Goal: Task Accomplishment & Management: Use online tool/utility

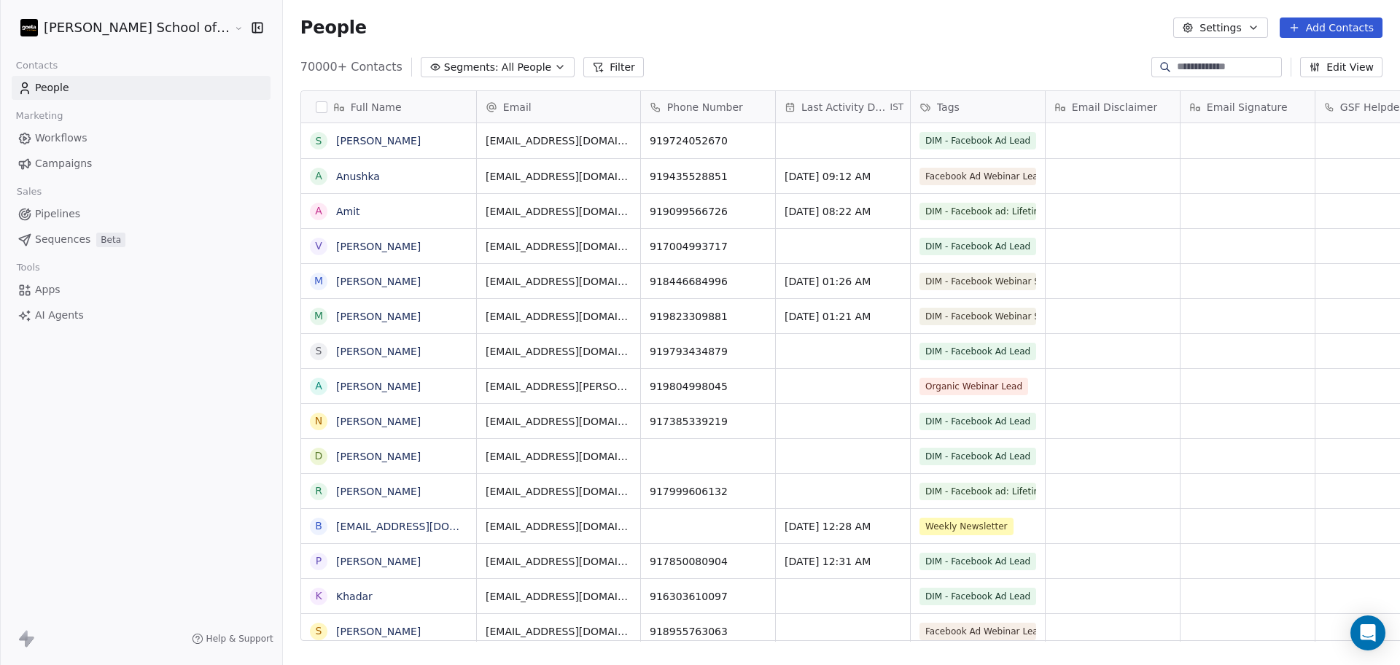
scroll to position [571, 1159]
click at [114, 158] on link "Campaigns" at bounding box center [141, 164] width 259 height 24
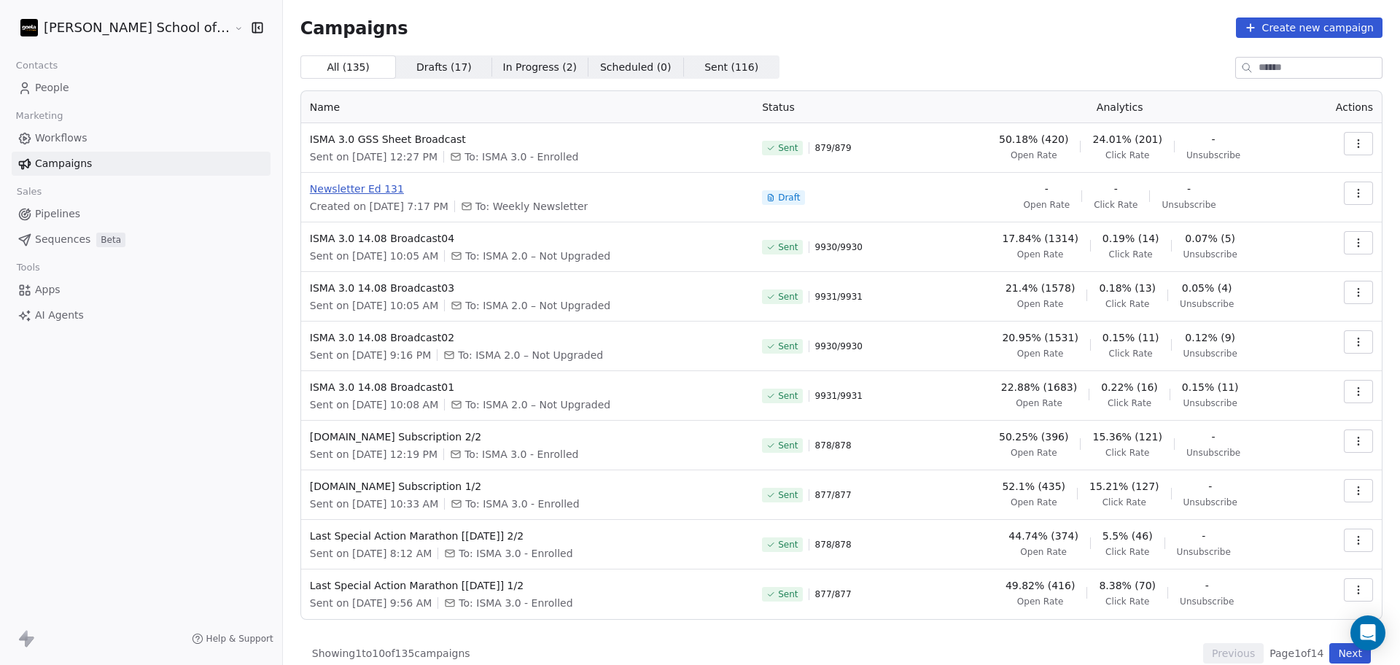
click at [310, 190] on span "Newsletter Ed 131" at bounding box center [527, 189] width 435 height 15
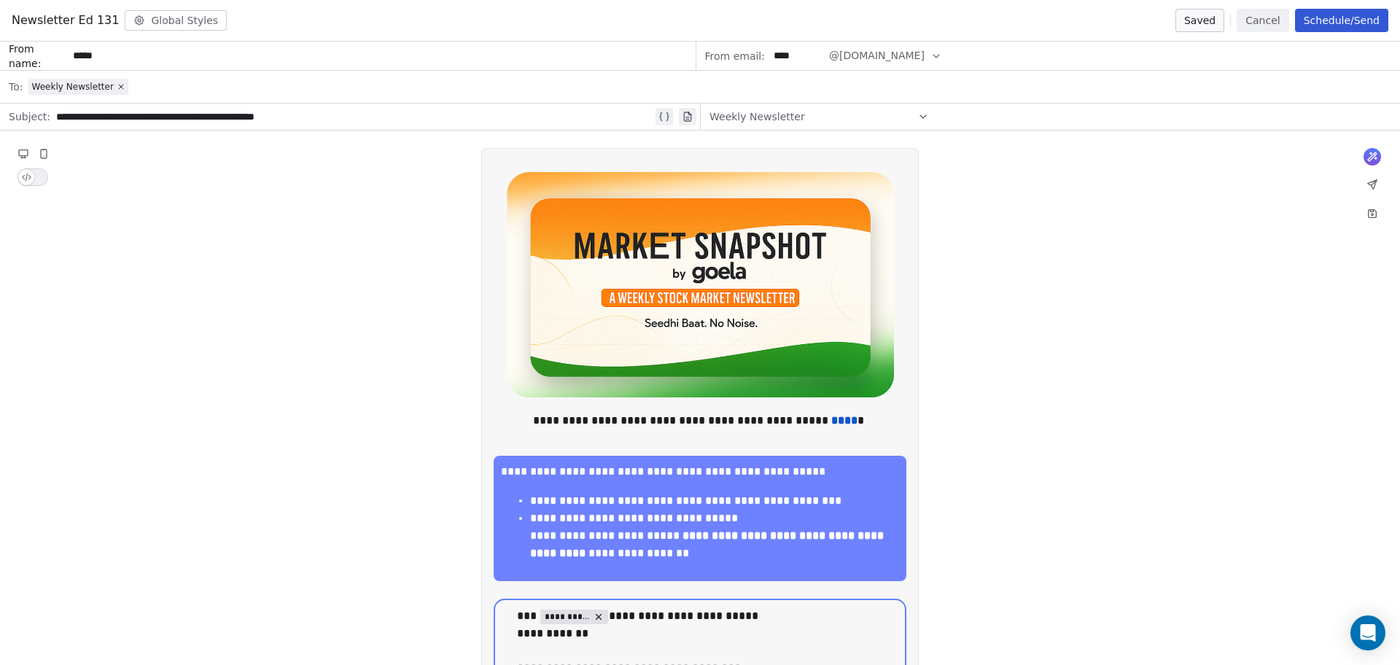
click at [1371, 182] on icon at bounding box center [1373, 185] width 12 height 12
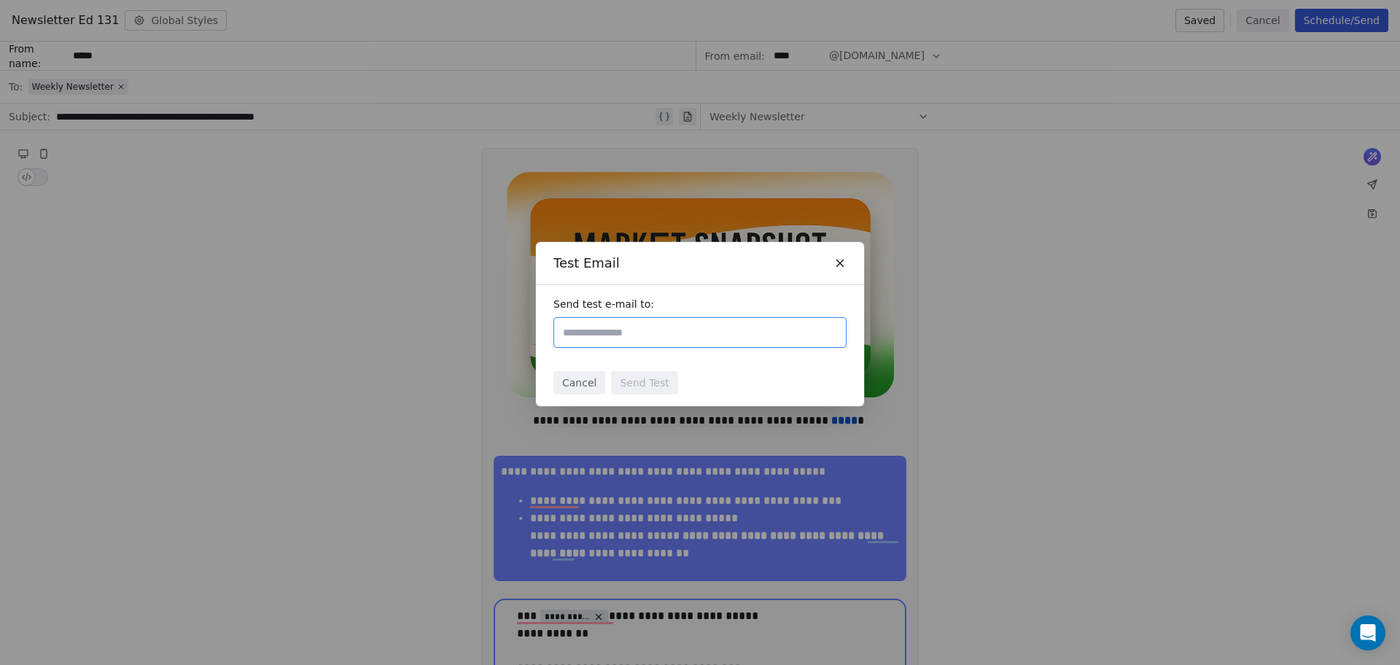
click at [1224, 224] on div "Test Email Send test e-mail to: Cancel Send Test" at bounding box center [700, 333] width 1400 height 228
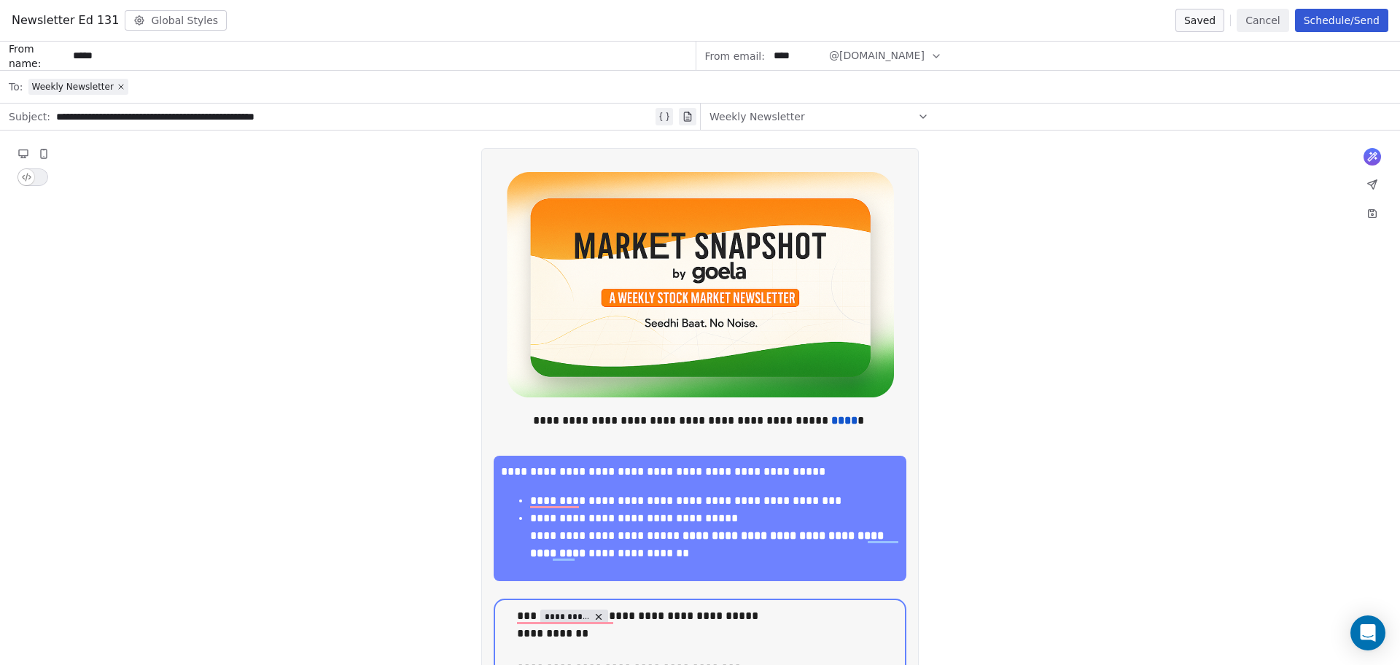
click at [1327, 28] on button "Schedule/Send" at bounding box center [1341, 20] width 93 height 23
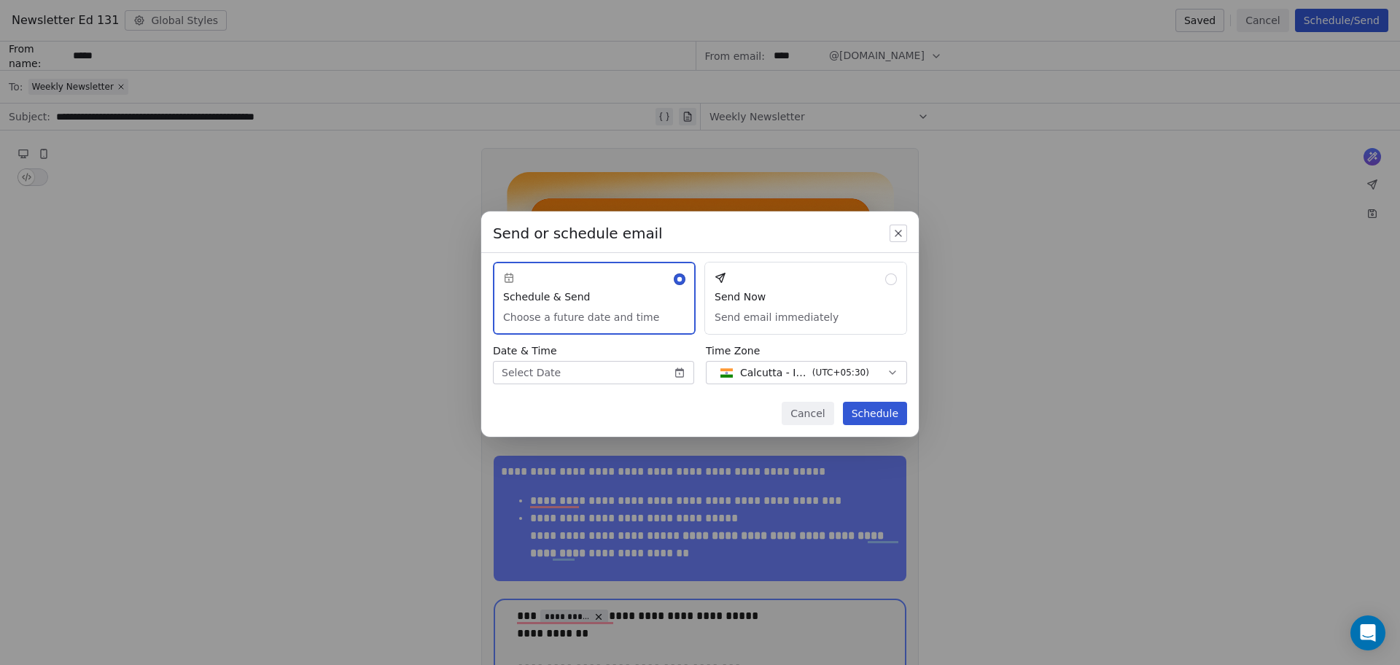
click at [619, 370] on body "[PERSON_NAME] School of Finance LLP Contacts People Marketing Workflows Campaig…" at bounding box center [700, 332] width 1400 height 665
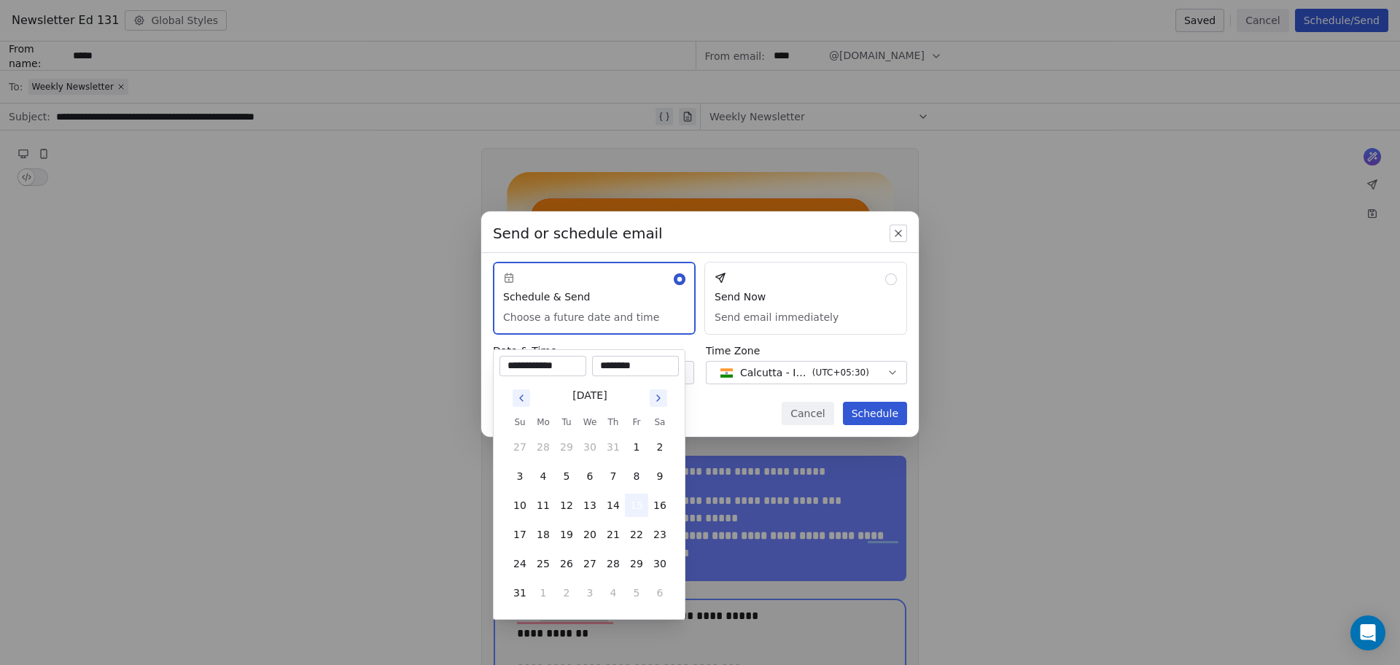
click at [643, 509] on button "15" at bounding box center [636, 505] width 23 height 23
click at [607, 362] on input "********" at bounding box center [635, 366] width 81 height 15
type input "********"
click at [773, 387] on div "Send or schedule email Schedule & Send Choose a future date and time Send Now S…" at bounding box center [700, 332] width 1400 height 289
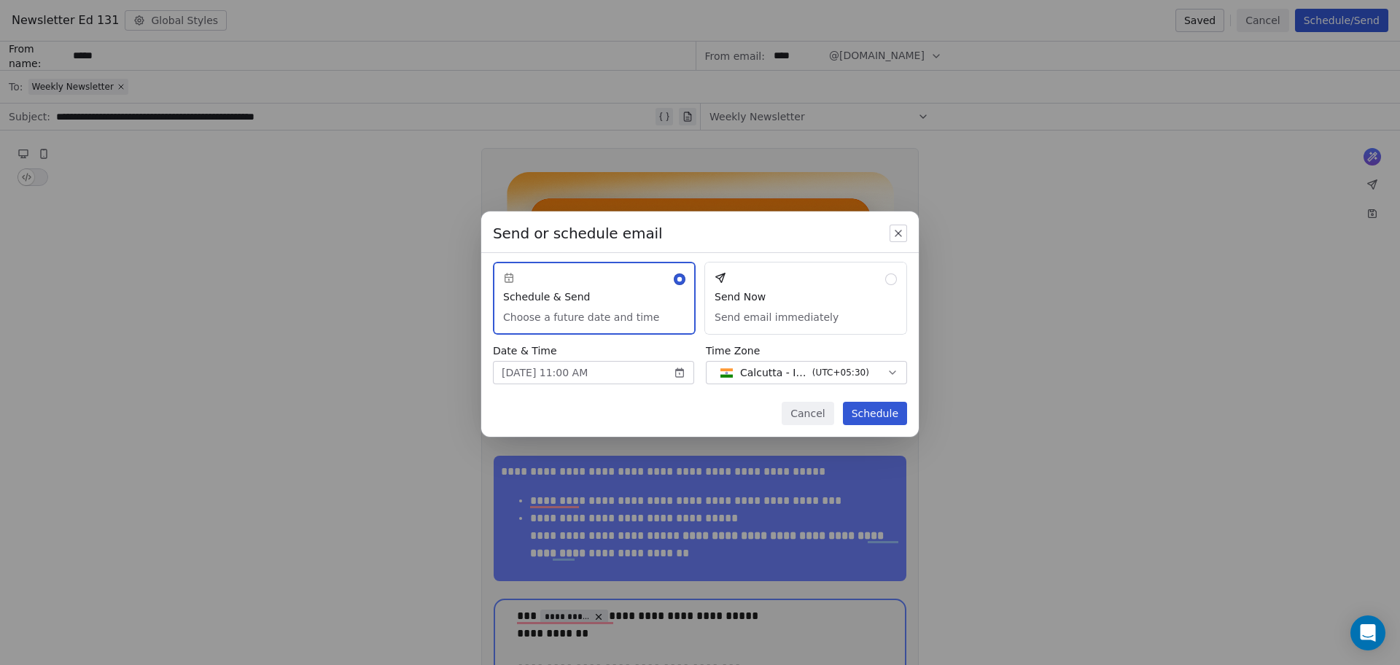
click at [876, 411] on button "Schedule" at bounding box center [875, 413] width 64 height 23
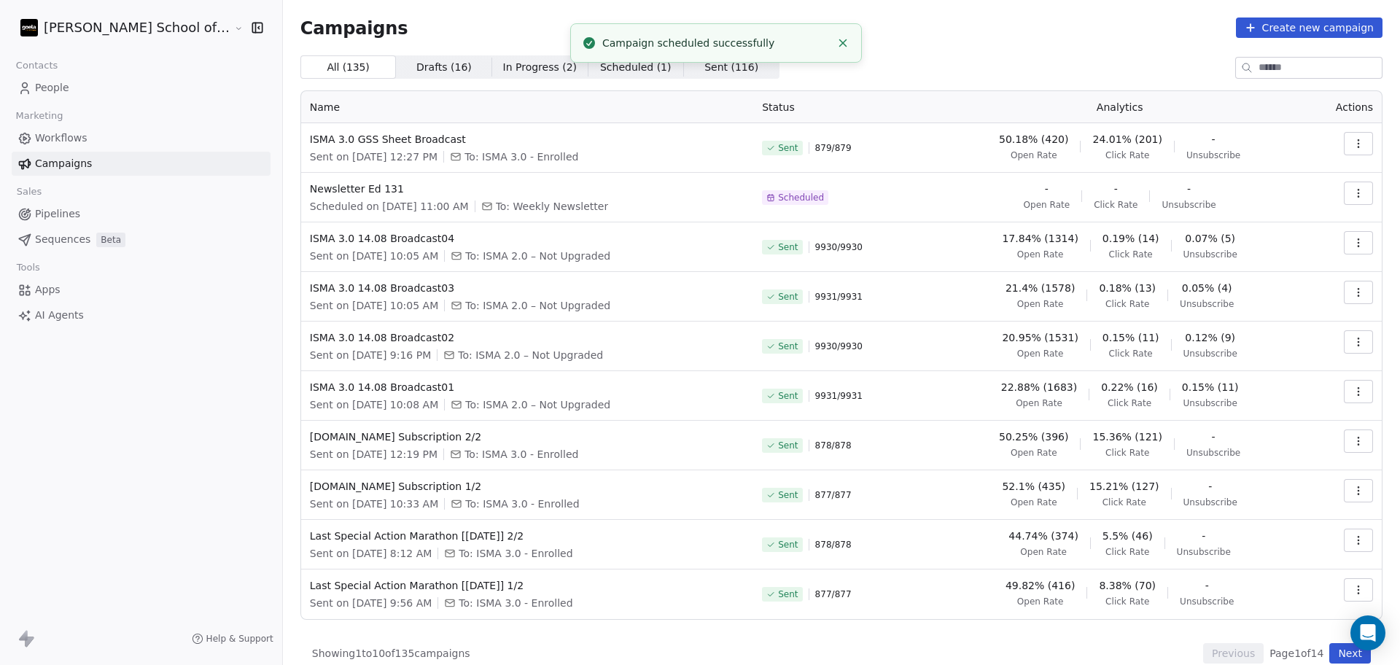
click at [841, 49] on icon "Close toast" at bounding box center [842, 42] width 13 height 13
